Goal: Information Seeking & Learning: Compare options

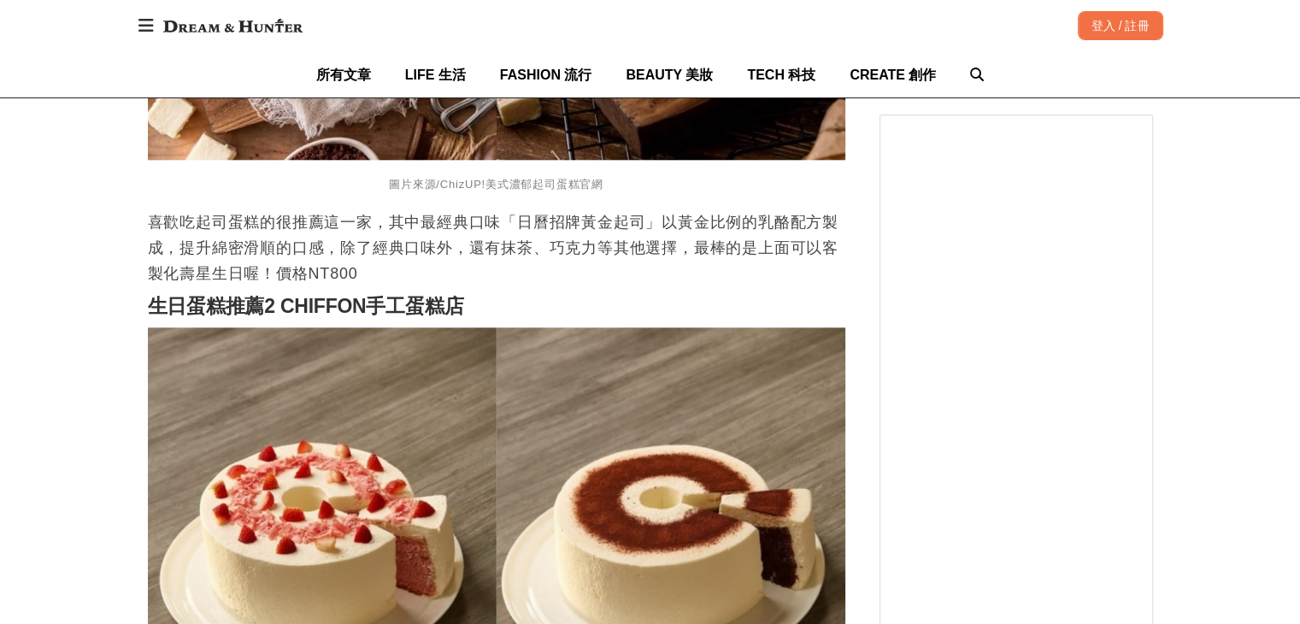
scroll to position [1966, 0]
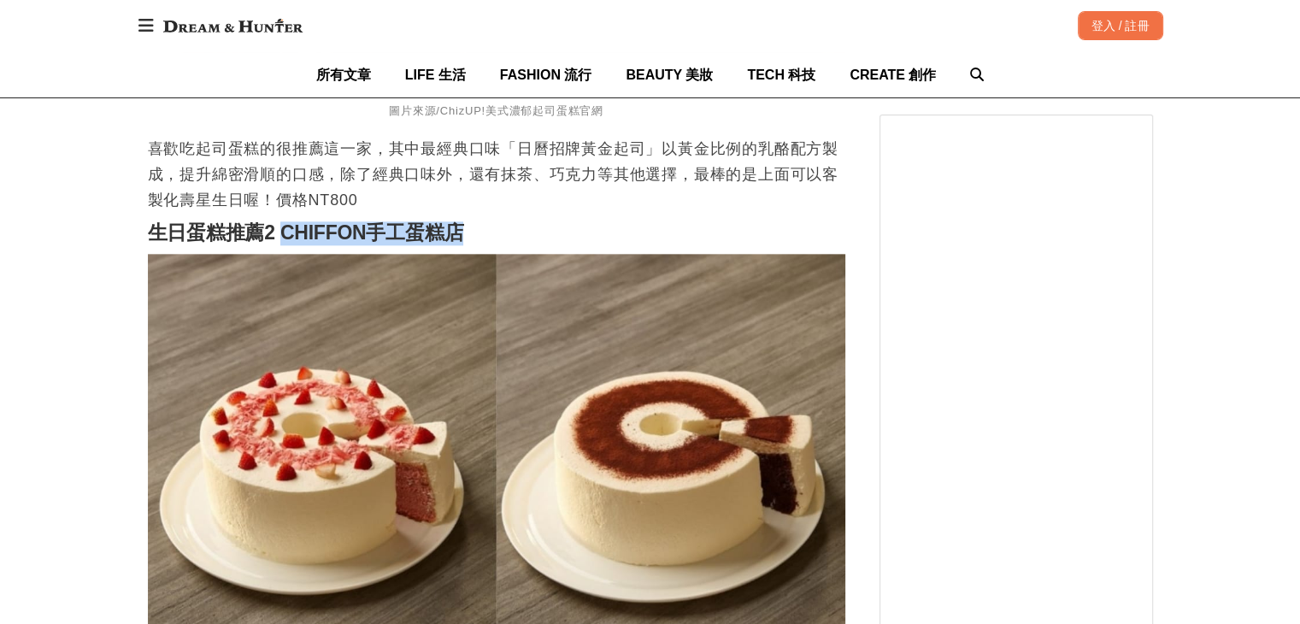
drag, startPoint x: 280, startPoint y: 243, endPoint x: 485, endPoint y: 245, distance: 205.2
click at [485, 245] on h2 "生日蛋糕推薦2 CHIFFON手工蛋糕店" at bounding box center [496, 233] width 697 height 24
copy strong "CHIFFON手工蛋糕店"
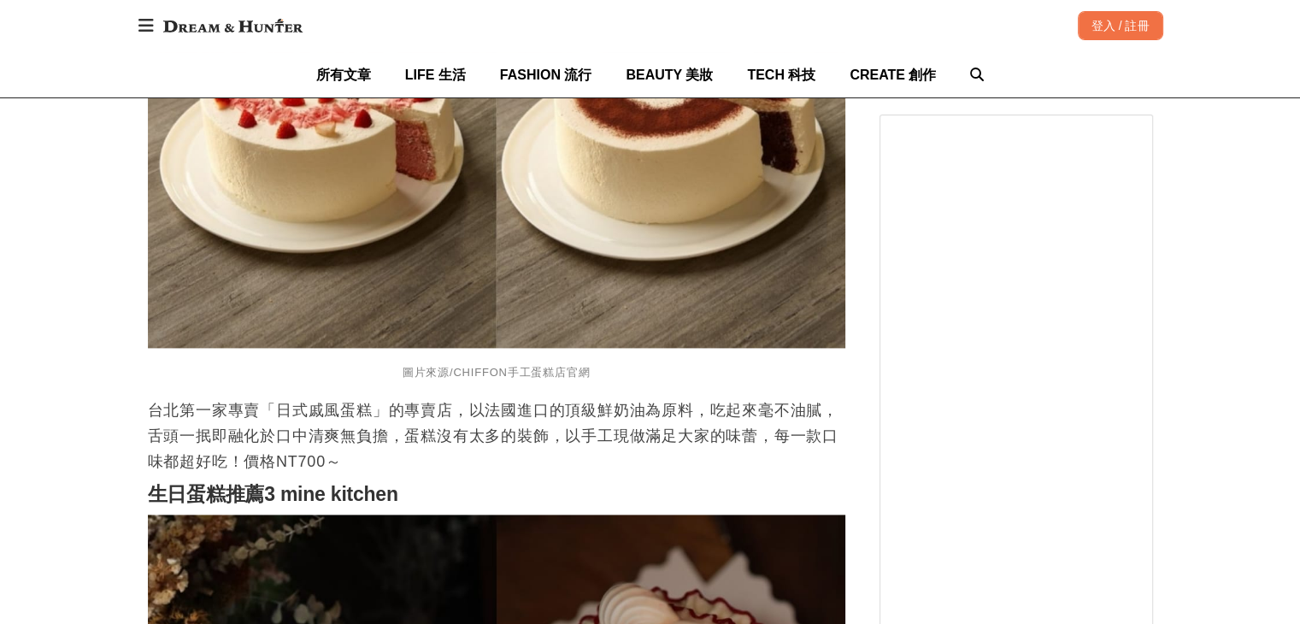
scroll to position [2650, 0]
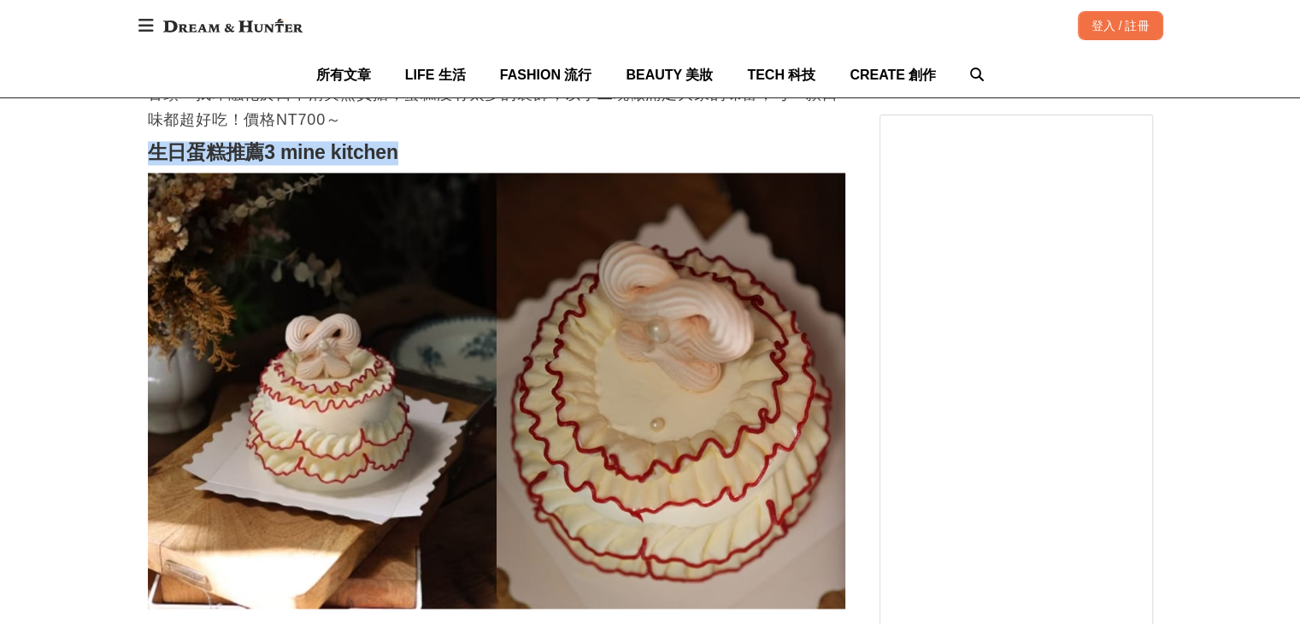
drag, startPoint x: 144, startPoint y: 161, endPoint x: 421, endPoint y: 168, distance: 276.2
copy strong "生日蛋糕推薦3 mine kitchen"
click at [398, 163] on strong "生日蛋糕推薦3 mine kitchen" at bounding box center [273, 152] width 250 height 22
drag, startPoint x: 441, startPoint y: 167, endPoint x: 286, endPoint y: 168, distance: 154.7
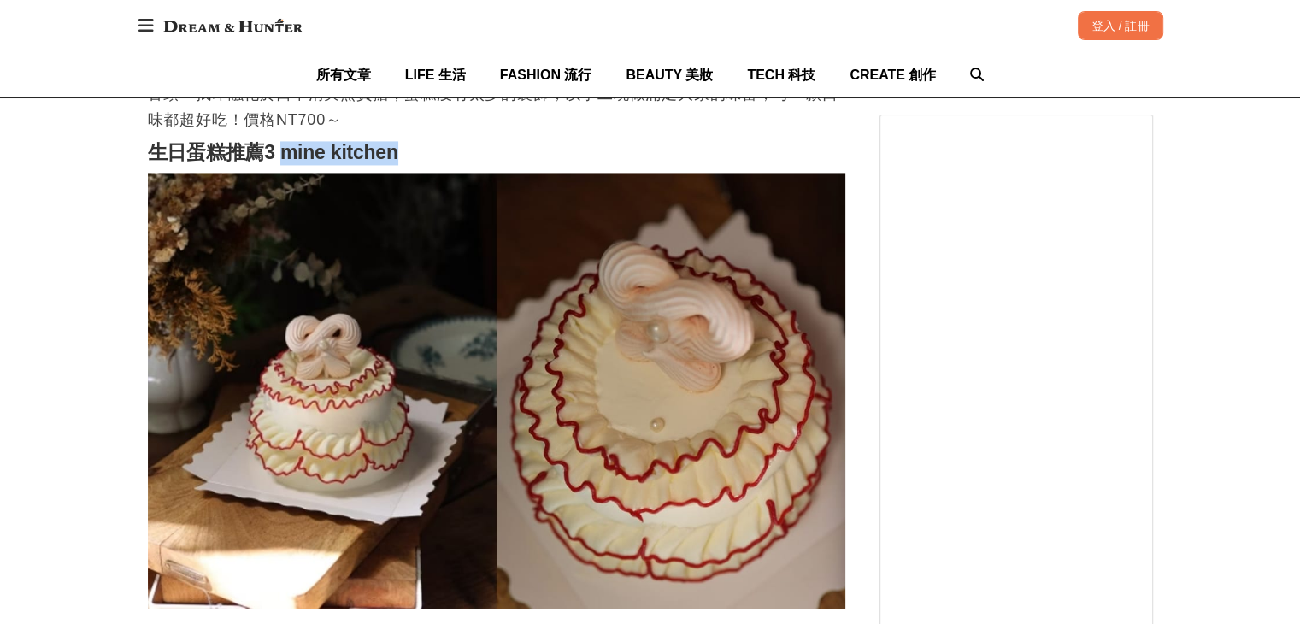
click at [286, 165] on h2 "生日蛋糕推薦3 mine kitchen" at bounding box center [496, 153] width 697 height 24
copy strong "mine kitchen"
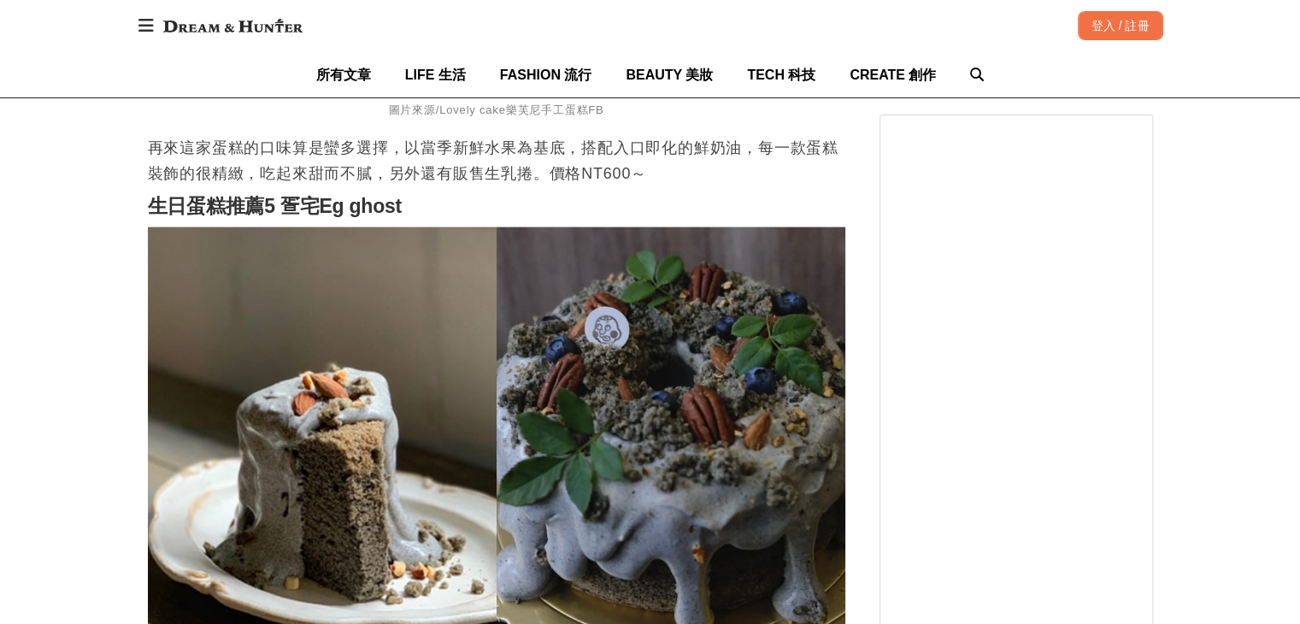
scroll to position [3761, 0]
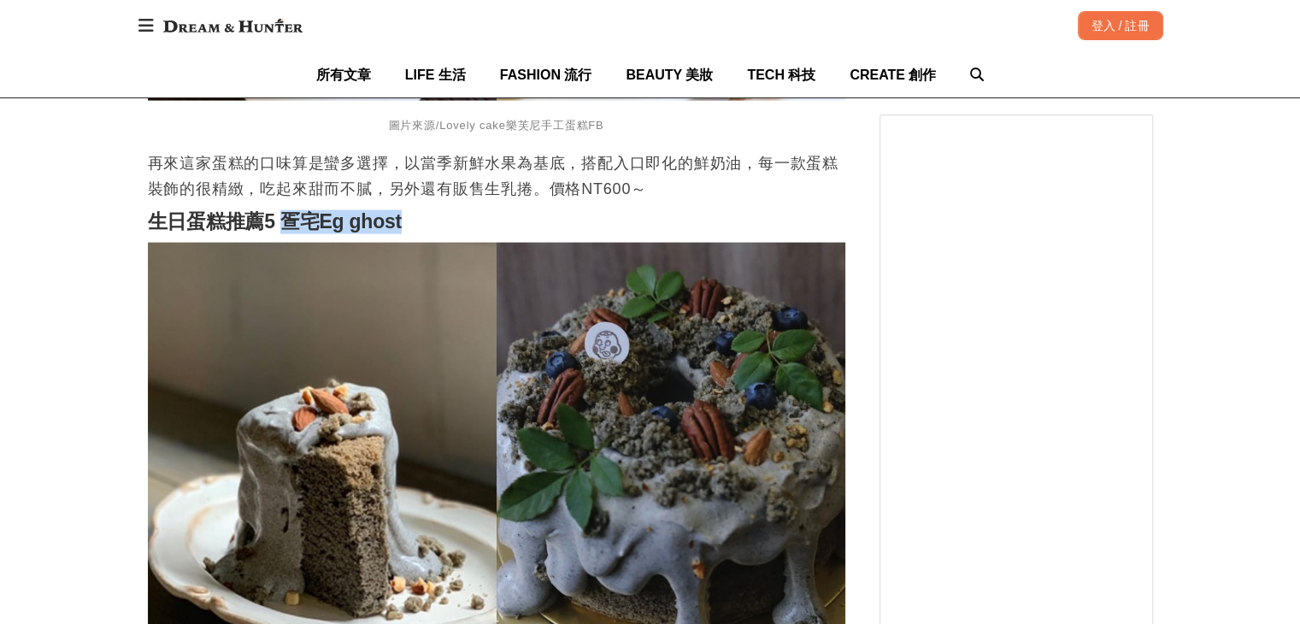
drag, startPoint x: 424, startPoint y: 222, endPoint x: 281, endPoint y: 227, distance: 142.8
click at [281, 227] on h2 "生日蛋糕推薦5 疍宅Eg ghost" at bounding box center [496, 222] width 697 height 24
copy strong "疍宅Eg ghost"
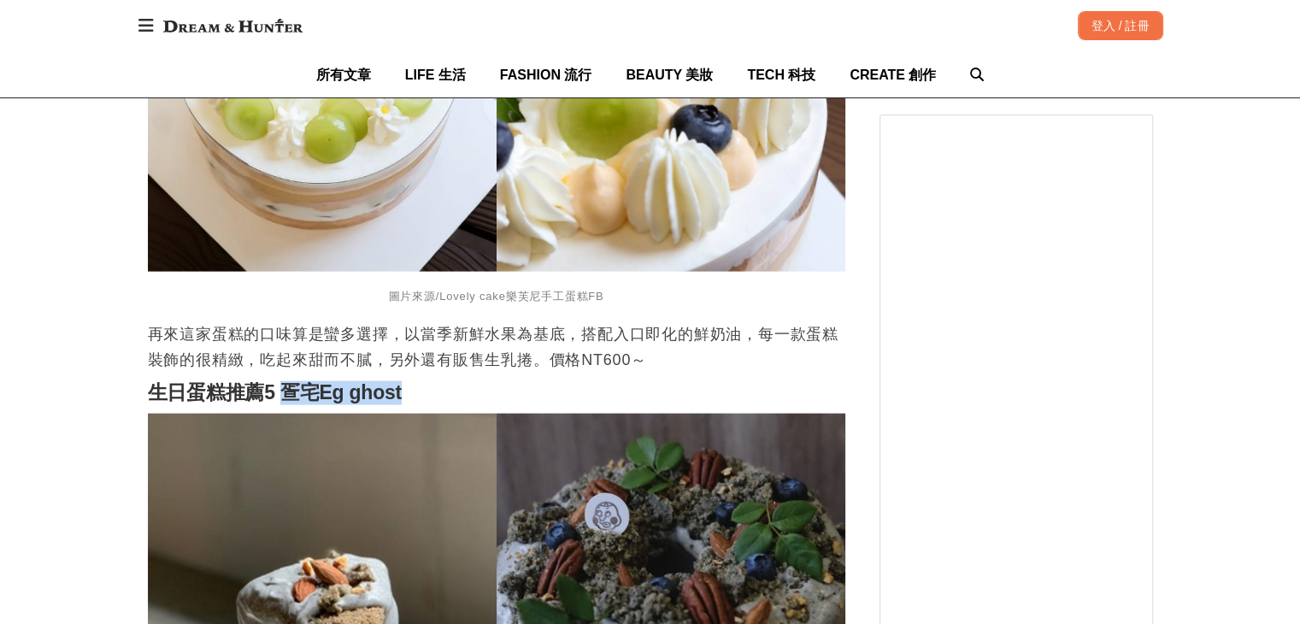
scroll to position [3248, 0]
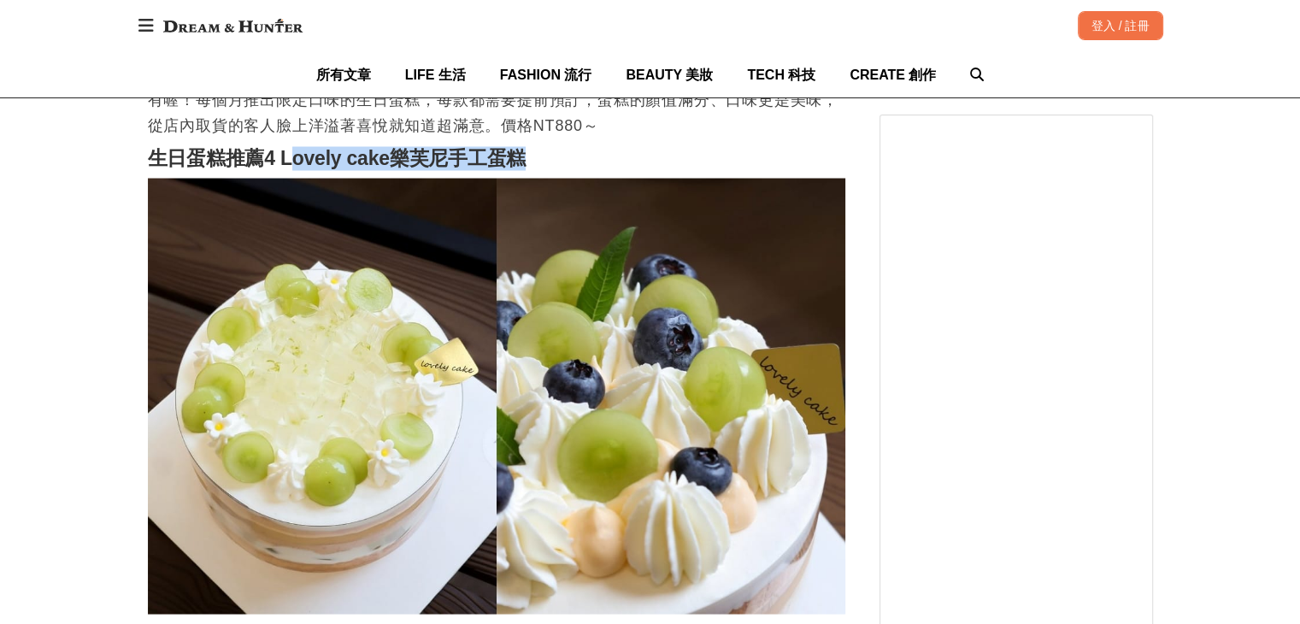
drag, startPoint x: 555, startPoint y: 174, endPoint x: 285, endPoint y: 175, distance: 269.2
click at [285, 170] on h2 "生日蛋糕推薦4 Lovely cake樂芙尼手工蛋糕" at bounding box center [496, 158] width 697 height 24
click at [432, 168] on strong "生日蛋糕推薦4 Lovely cake樂芙尼手工蛋糕" at bounding box center [337, 157] width 379 height 22
click at [568, 170] on h2 "生日蛋糕推薦4 Lovely cake樂芙尼手工蛋糕" at bounding box center [496, 158] width 697 height 24
drag, startPoint x: 493, startPoint y: 166, endPoint x: 481, endPoint y: 165, distance: 12.0
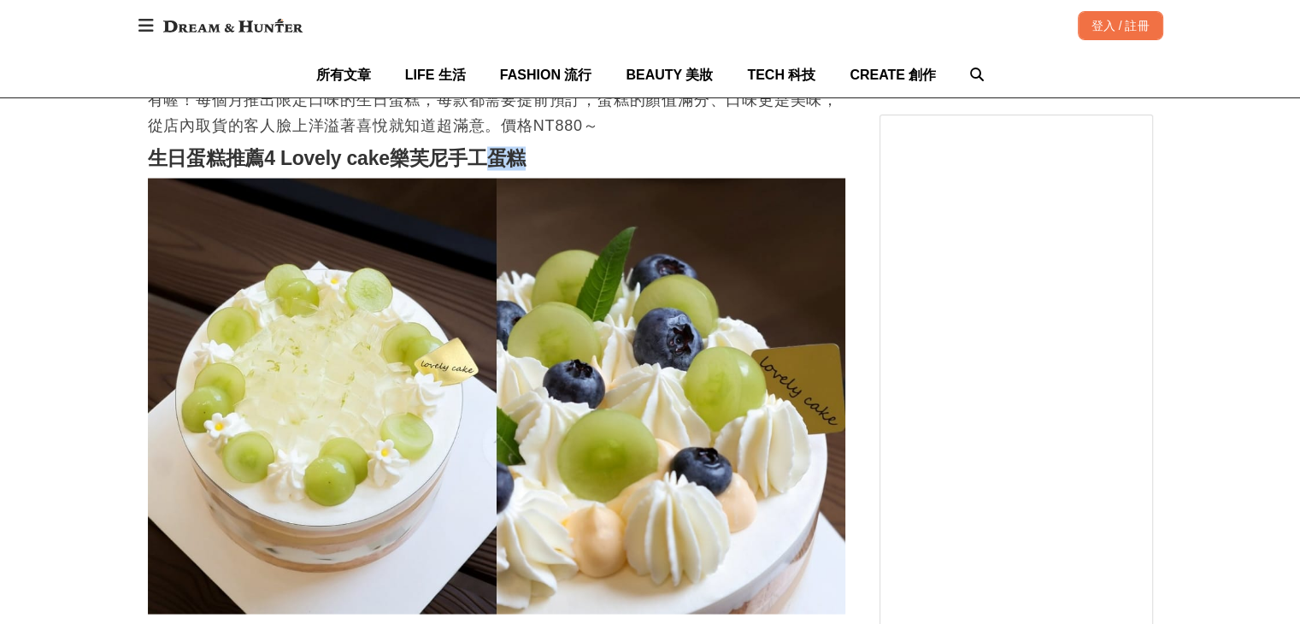
click at [481, 165] on h2 "生日蛋糕推薦4 Lovely cake樂芙尼手工蛋糕" at bounding box center [496, 158] width 697 height 24
click at [522, 165] on strong "生日蛋糕推薦4 Lovely cake樂芙尼手工蛋糕" at bounding box center [337, 157] width 379 height 22
drag, startPoint x: 581, startPoint y: 168, endPoint x: 284, endPoint y: 175, distance: 297.5
click at [284, 170] on h2 "生日蛋糕推薦4 Lovely cake樂芙尼手工蛋糕" at bounding box center [496, 158] width 697 height 24
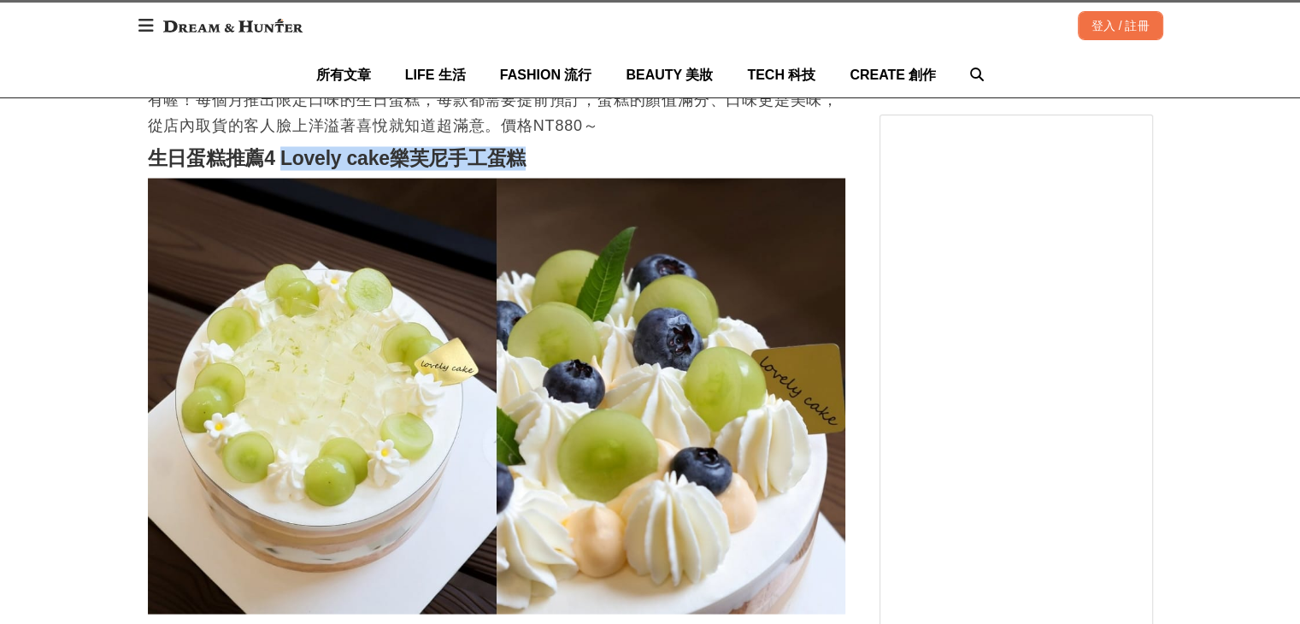
copy strong "Lovely cake樂芙尼手工蛋糕"
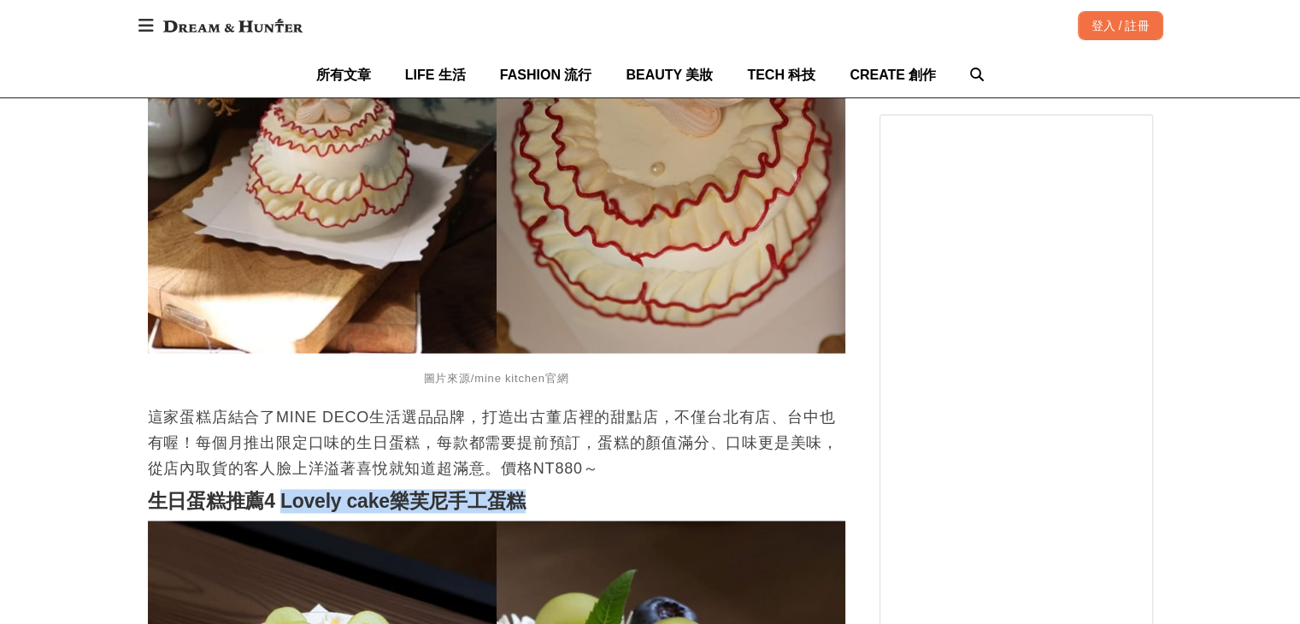
scroll to position [2906, 0]
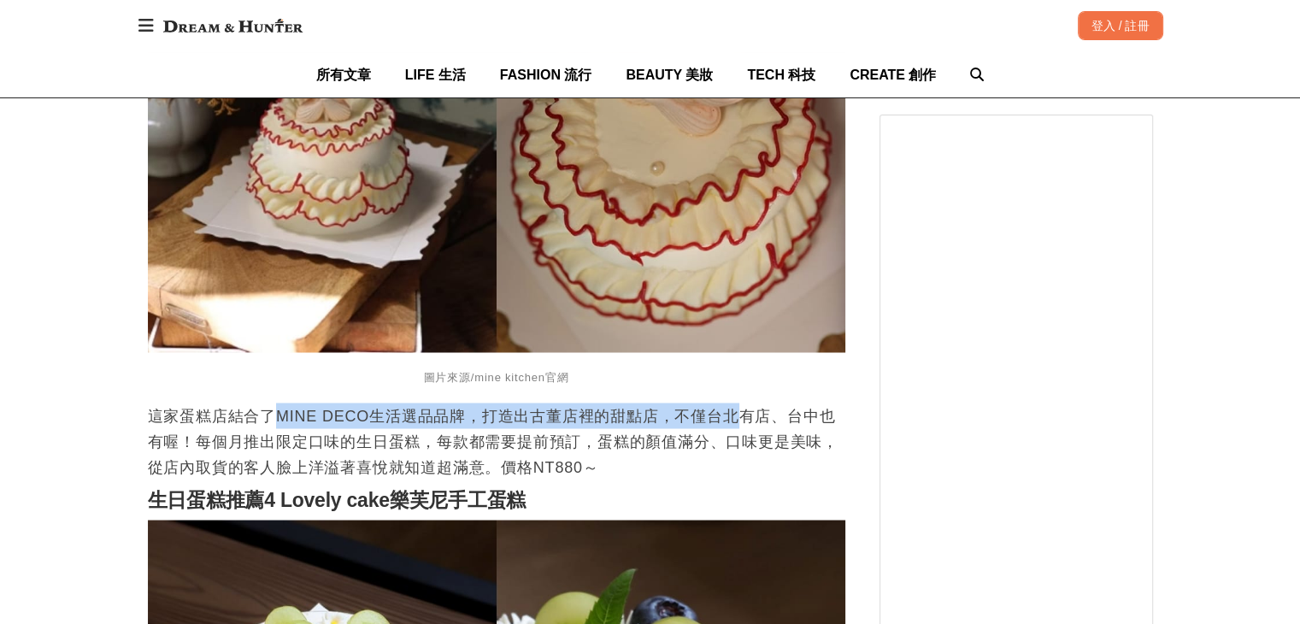
drag, startPoint x: 277, startPoint y: 432, endPoint x: 732, endPoint y: 430, distance: 454.7
click at [739, 422] on p "這家蛋糕店結合了MINE DECO生活選品品牌，打造出古董店裡的甜點店，不僅台北有店、台中也有喔！每個月推出限定口味的生日蛋糕，每款都需要提前預訂，蛋糕的顏值…" at bounding box center [496, 441] width 697 height 77
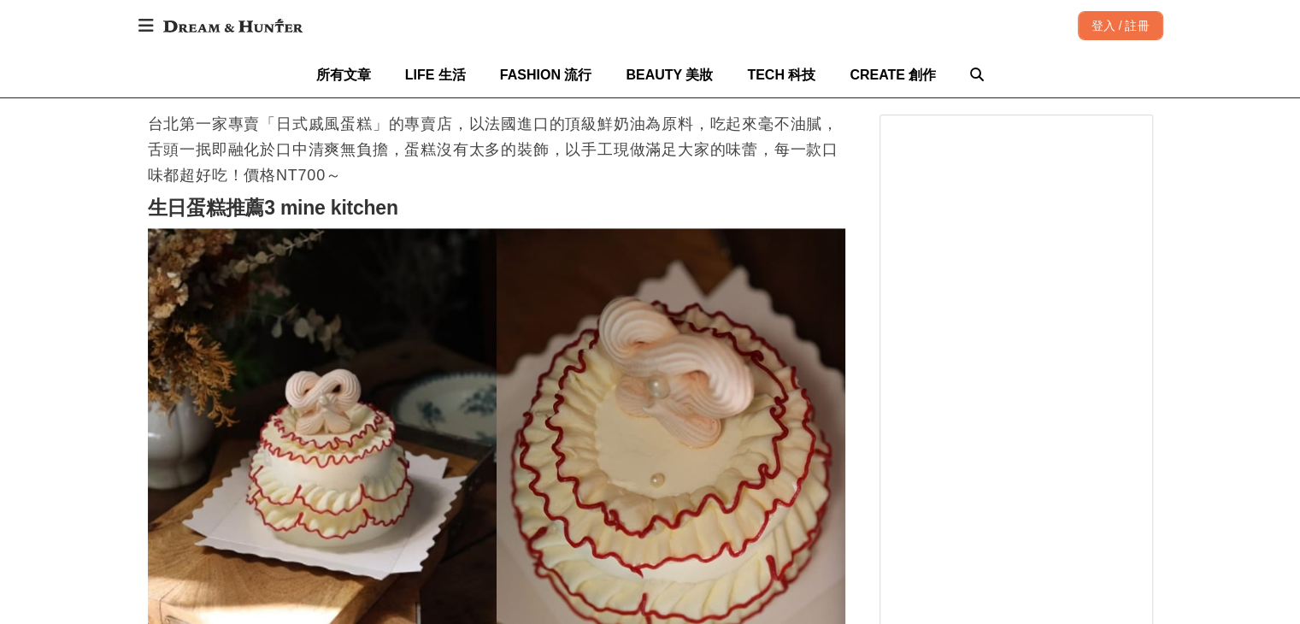
scroll to position [2564, 0]
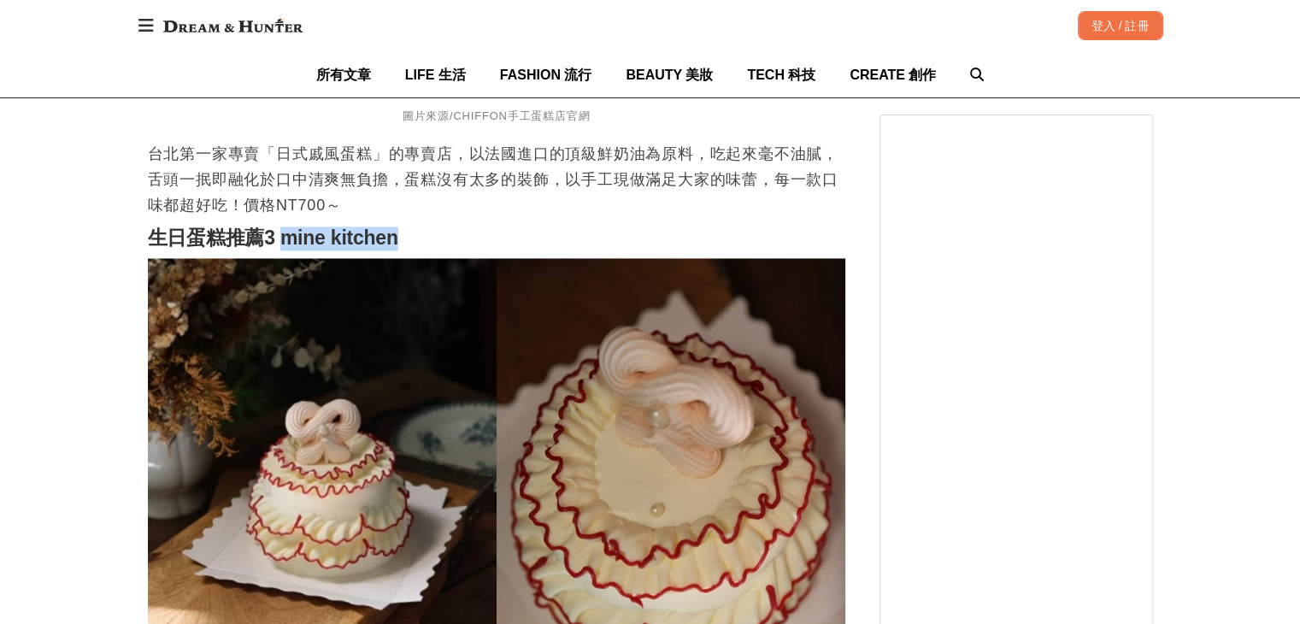
drag, startPoint x: 415, startPoint y: 245, endPoint x: 280, endPoint y: 238, distance: 134.4
click at [280, 238] on h2 "生日蛋糕推薦3 mine kitchen" at bounding box center [496, 239] width 697 height 24
copy strong "mine kitchen"
click at [424, 246] on h2 "生日蛋糕推薦3 mine kitchen" at bounding box center [496, 239] width 697 height 24
drag, startPoint x: 426, startPoint y: 250, endPoint x: 280, endPoint y: 246, distance: 145.4
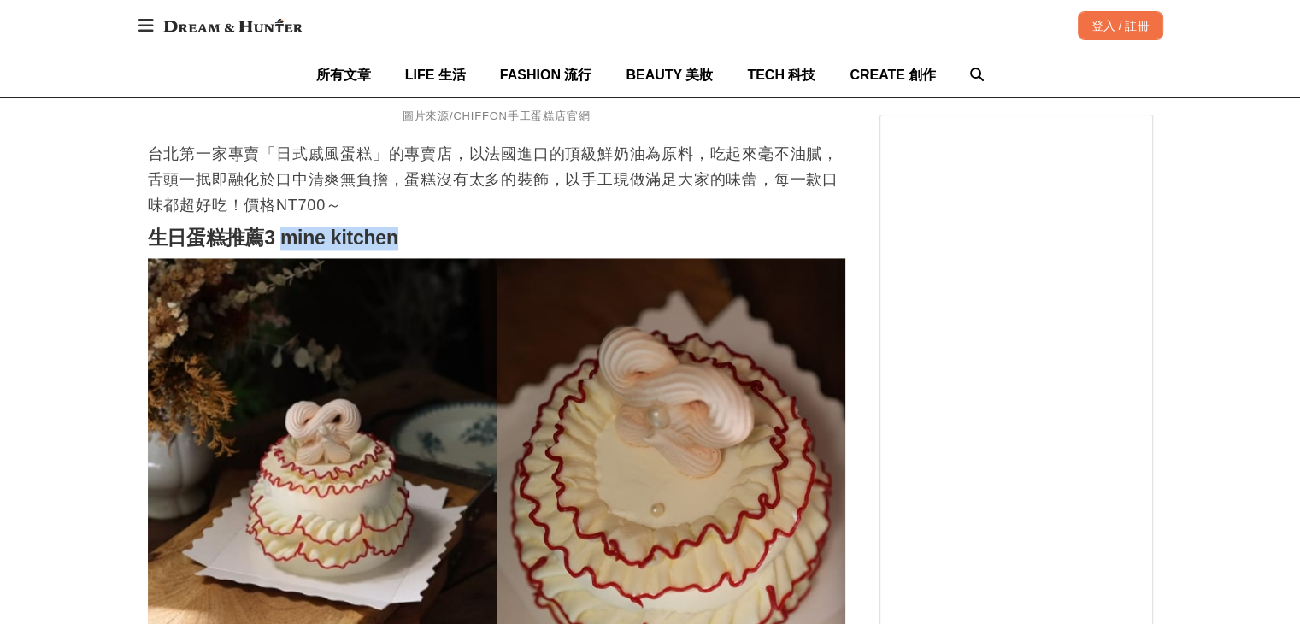
click at [280, 246] on h2 "生日蛋糕推薦3 mine kitchen" at bounding box center [496, 239] width 697 height 24
copy strong "mine kitchen"
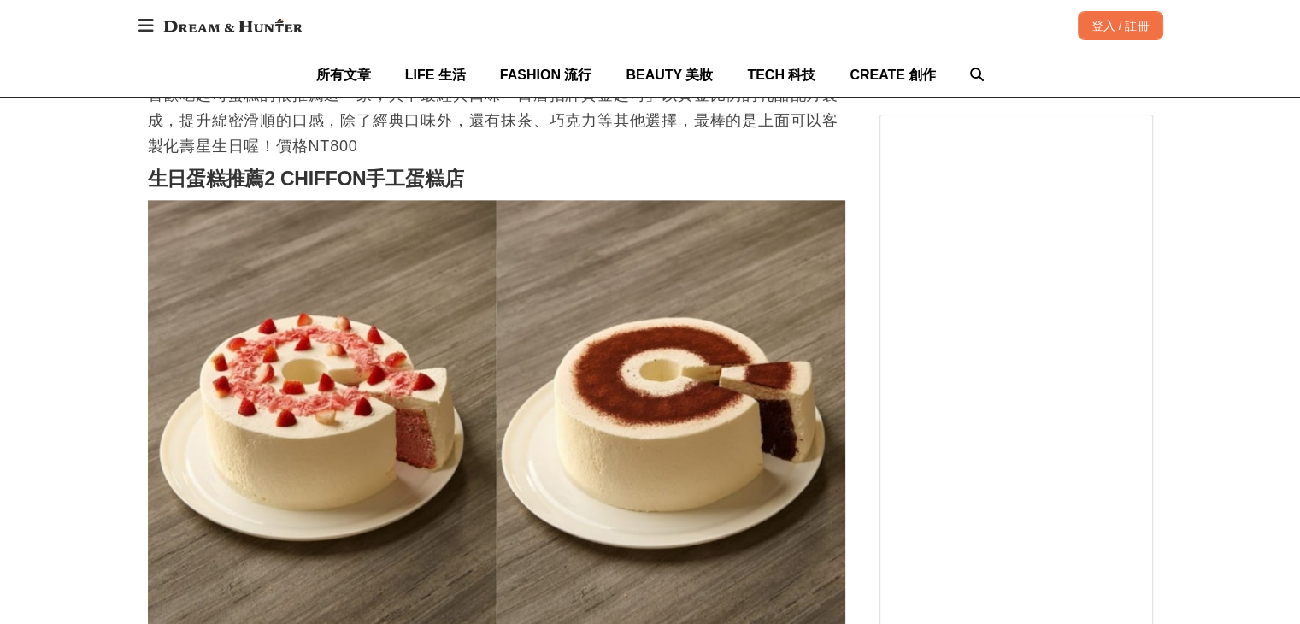
scroll to position [1966, 0]
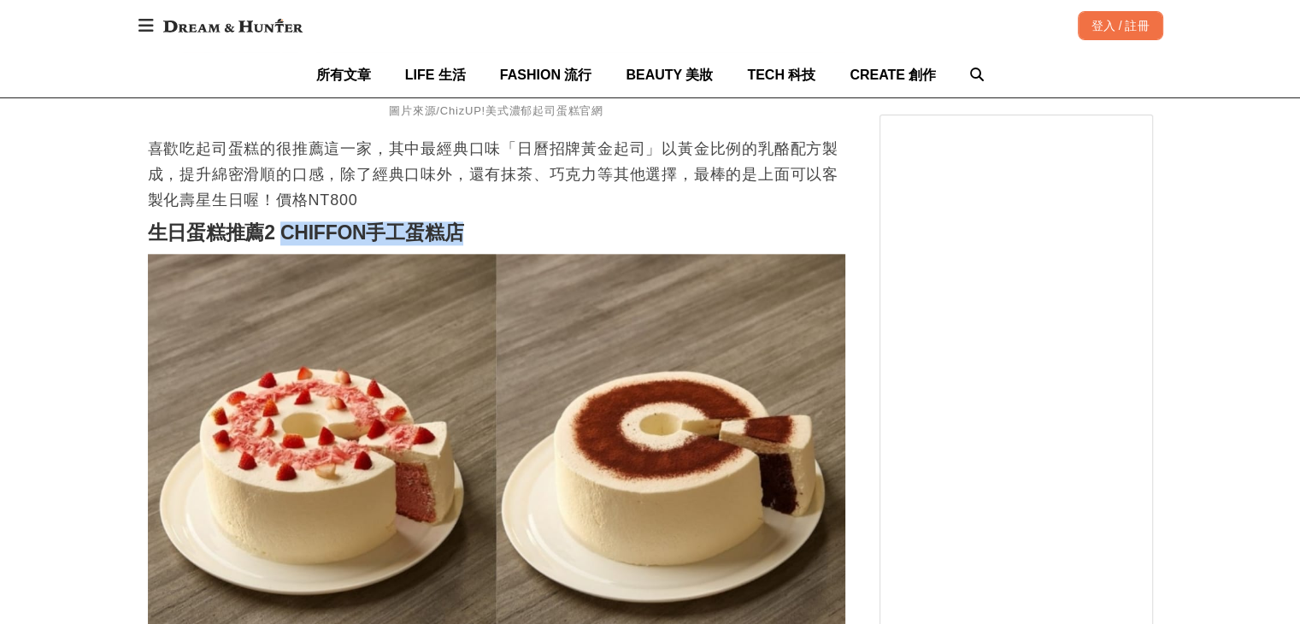
drag, startPoint x: 492, startPoint y: 241, endPoint x: 282, endPoint y: 234, distance: 210.4
click at [282, 234] on h2 "生日蛋糕推薦2 CHIFFON手工蛋糕店" at bounding box center [496, 233] width 697 height 24
copy strong "CHIFFON手工蛋糕店"
